Goal: Task Accomplishment & Management: Use online tool/utility

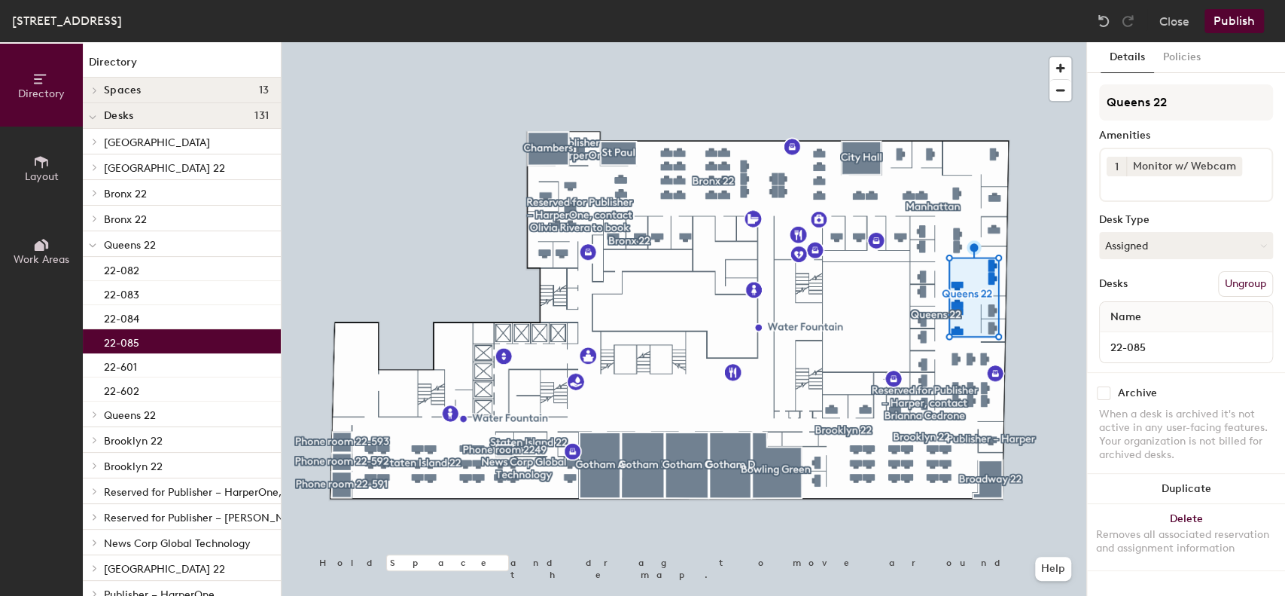
click at [145, 344] on div "22-085" at bounding box center [182, 341] width 198 height 24
click at [1188, 197] on div "1 Monitor w/ Webcam" at bounding box center [1186, 175] width 174 height 54
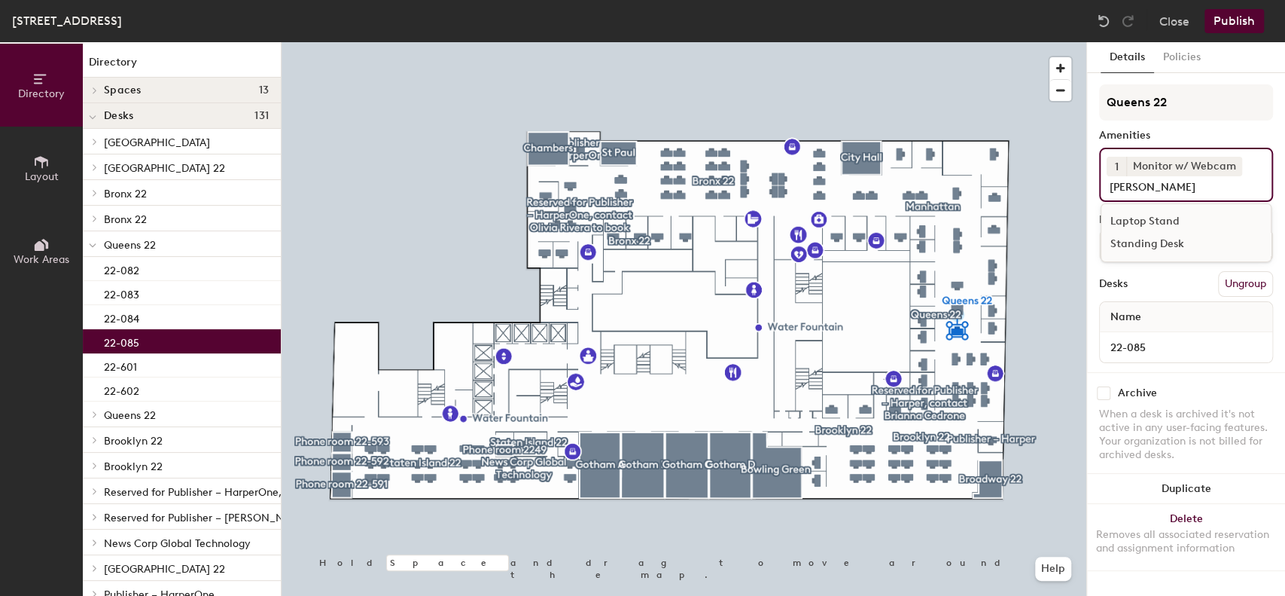
type input "[PERSON_NAME]"
click at [1164, 245] on div "Standing Desk" at bounding box center [1186, 244] width 169 height 23
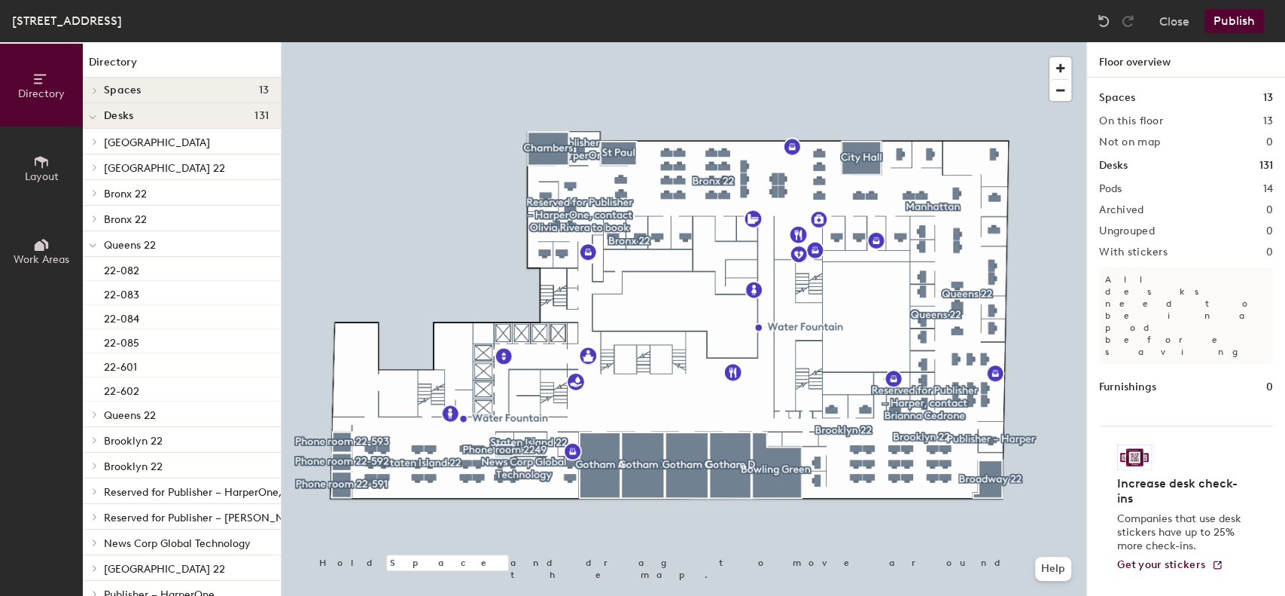
click at [1236, 22] on button "Publish" at bounding box center [1234, 21] width 59 height 24
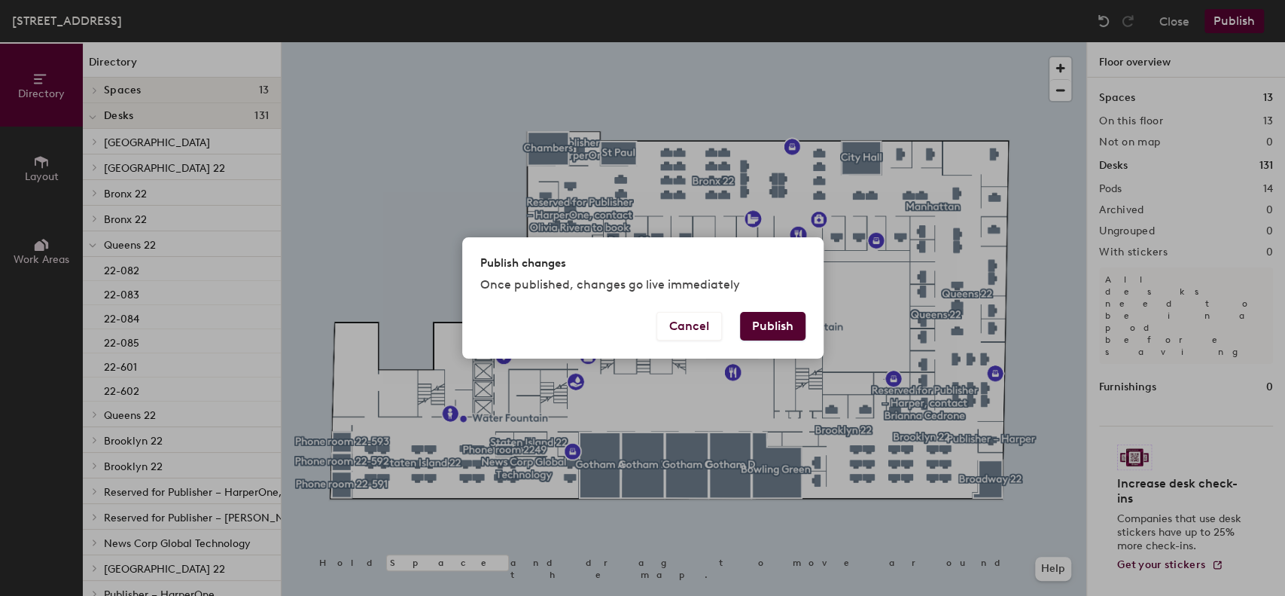
click at [781, 318] on button "Publish" at bounding box center [773, 326] width 66 height 29
